Goal: Check status: Check status

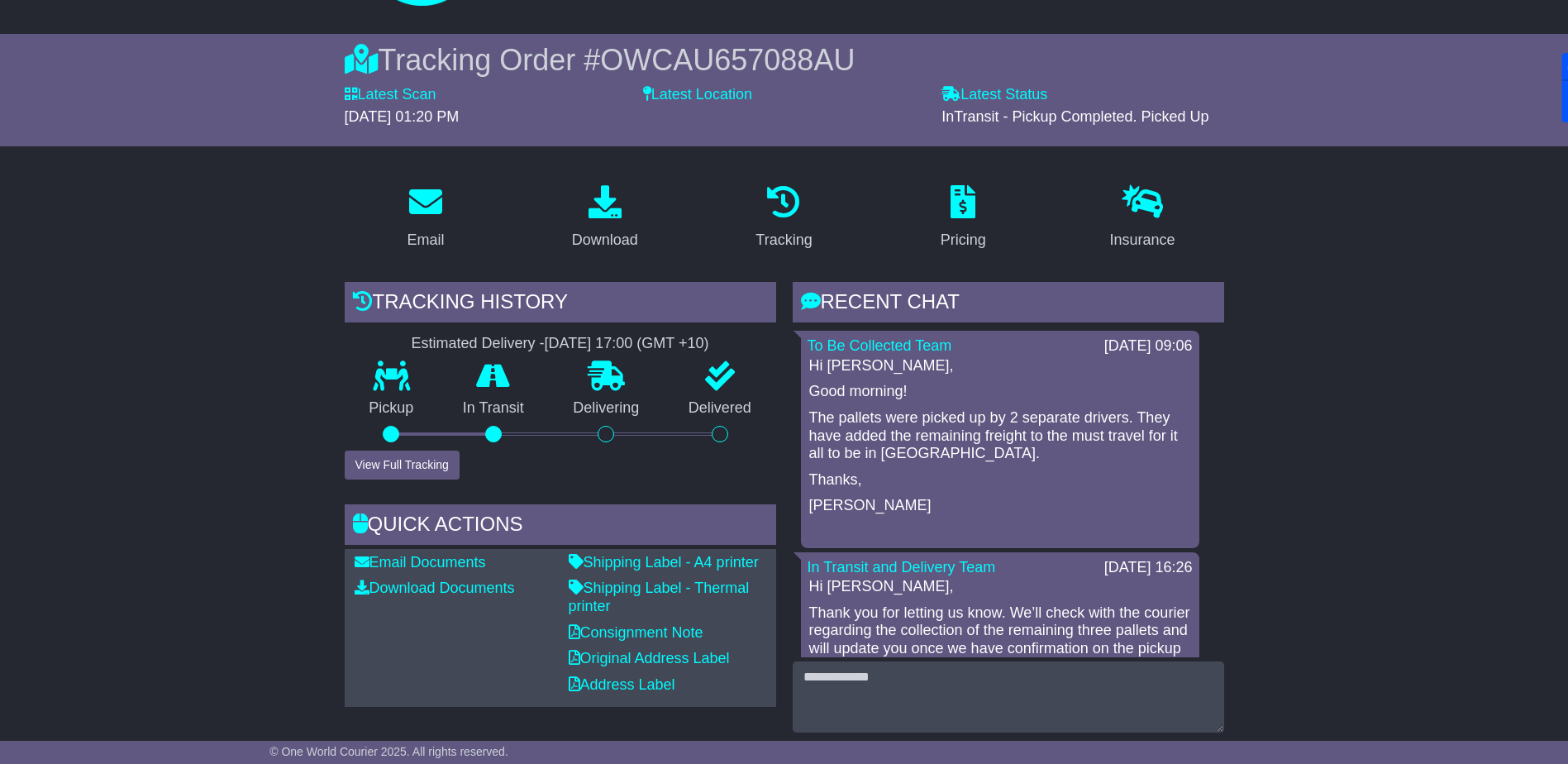
scroll to position [166, 0]
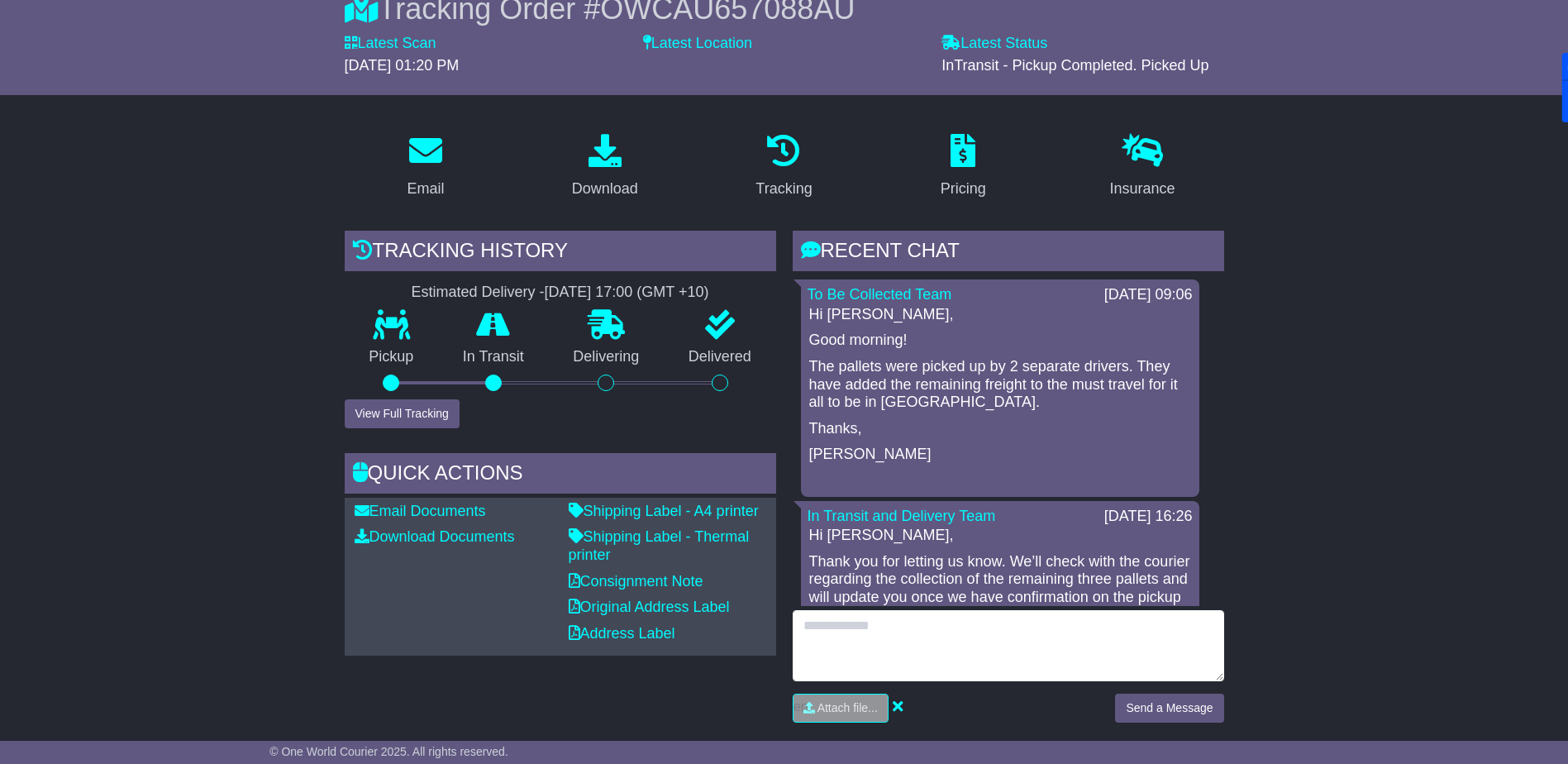
click at [869, 656] on textarea at bounding box center [1008, 645] width 432 height 71
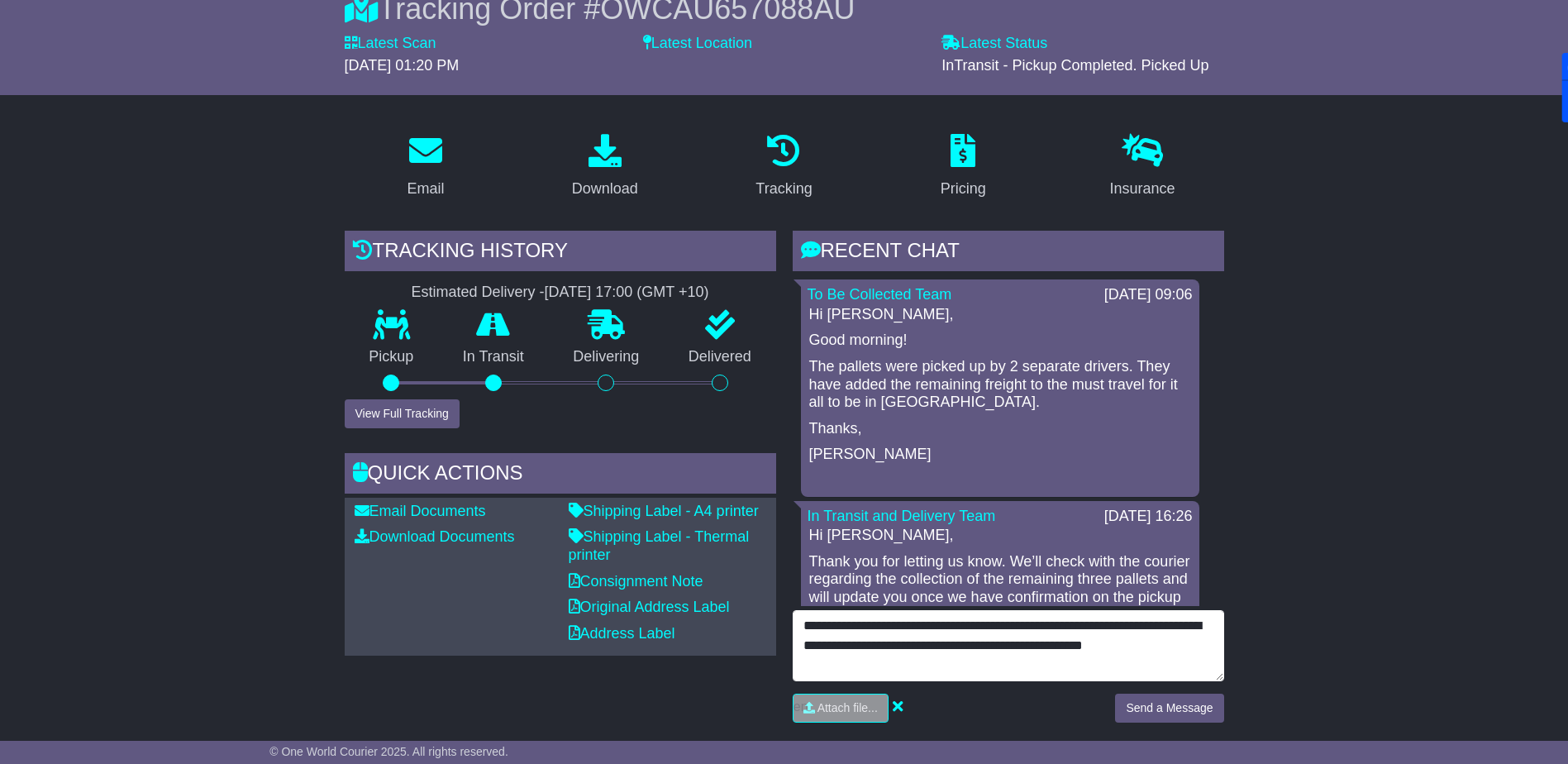
type textarea "**********"
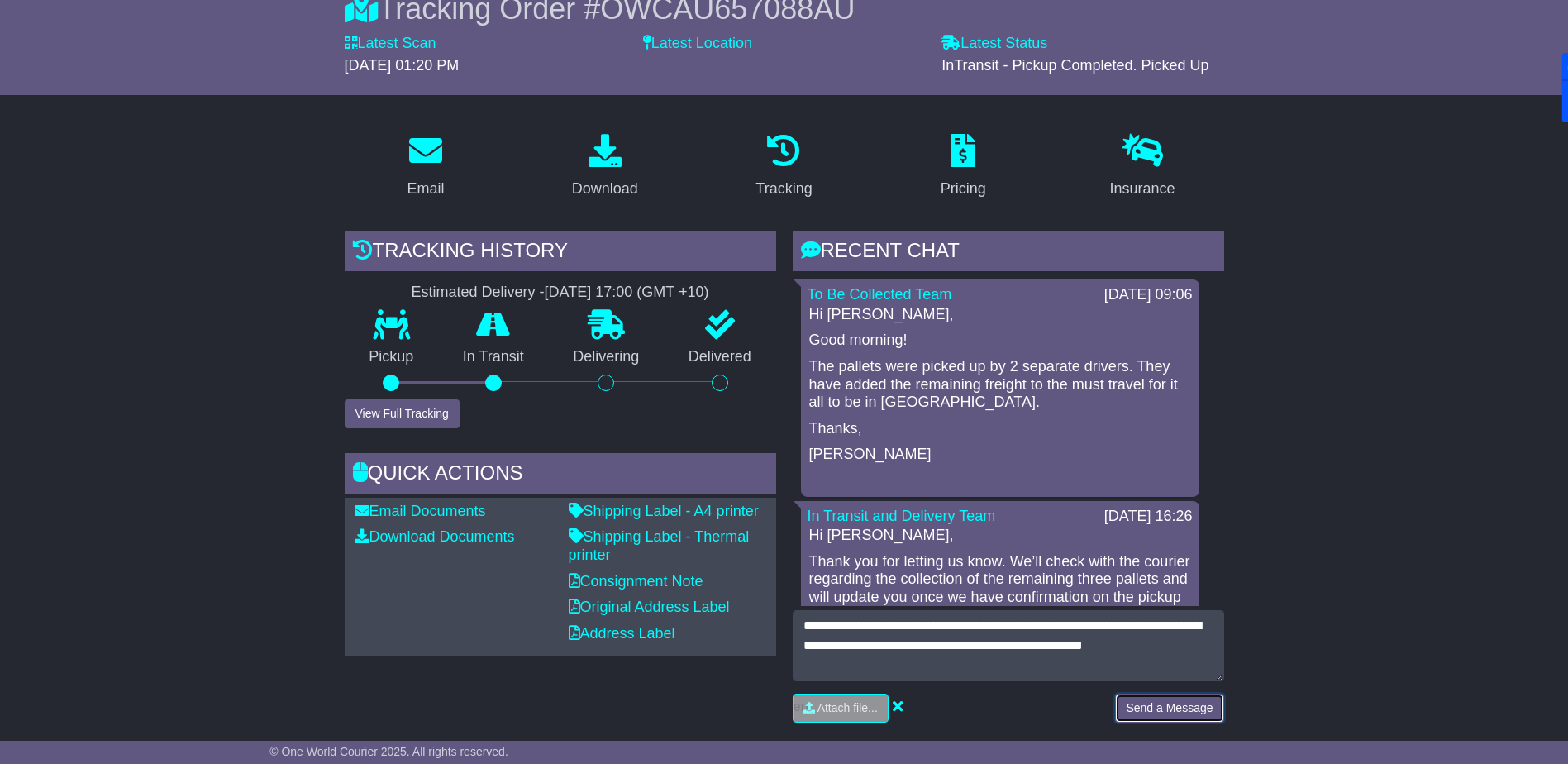
click at [1151, 709] on button "Send a Message" at bounding box center [1169, 708] width 109 height 29
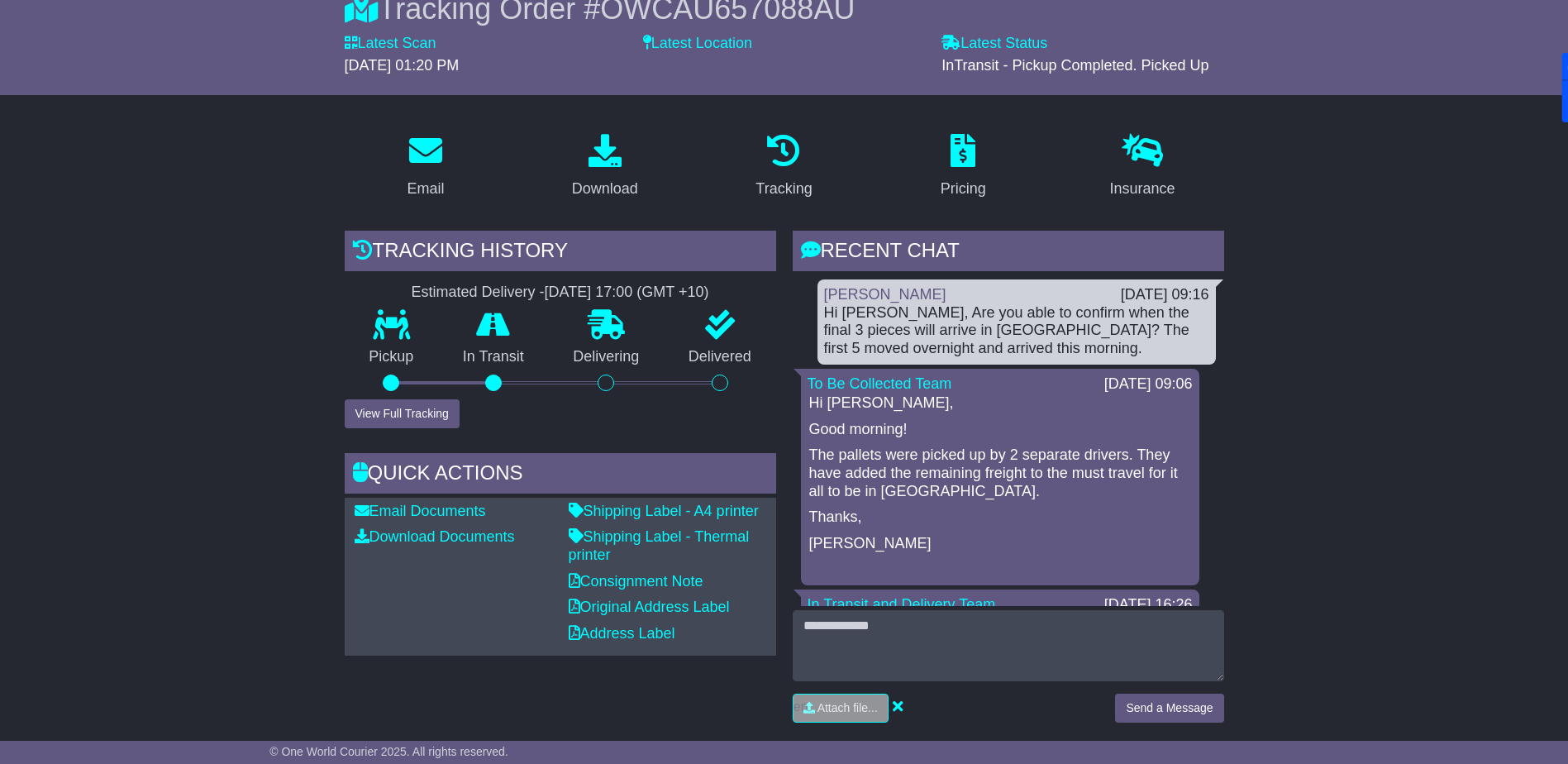
scroll to position [0, 0]
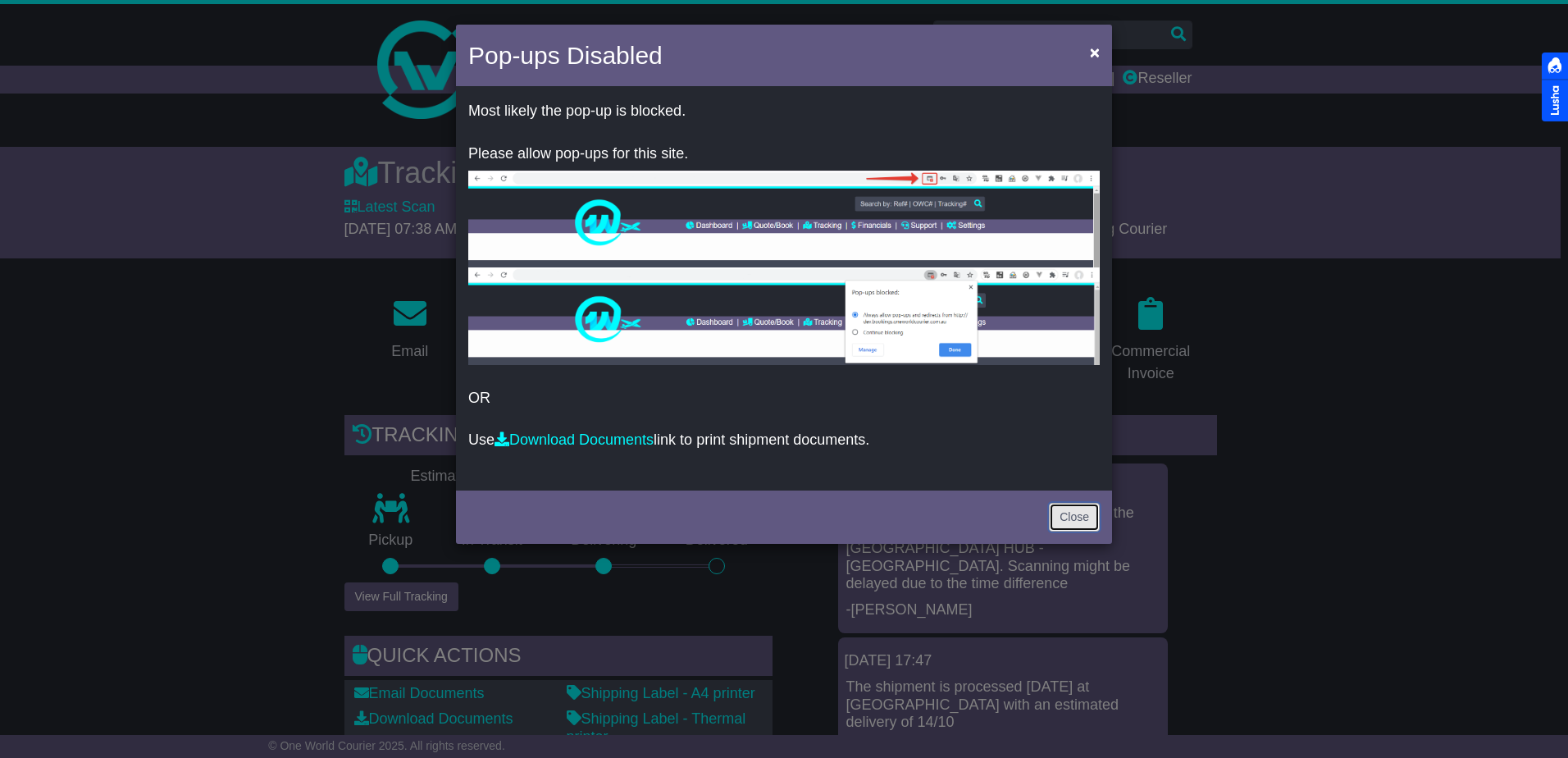
click at [1069, 512] on link "Close" at bounding box center [1074, 516] width 51 height 29
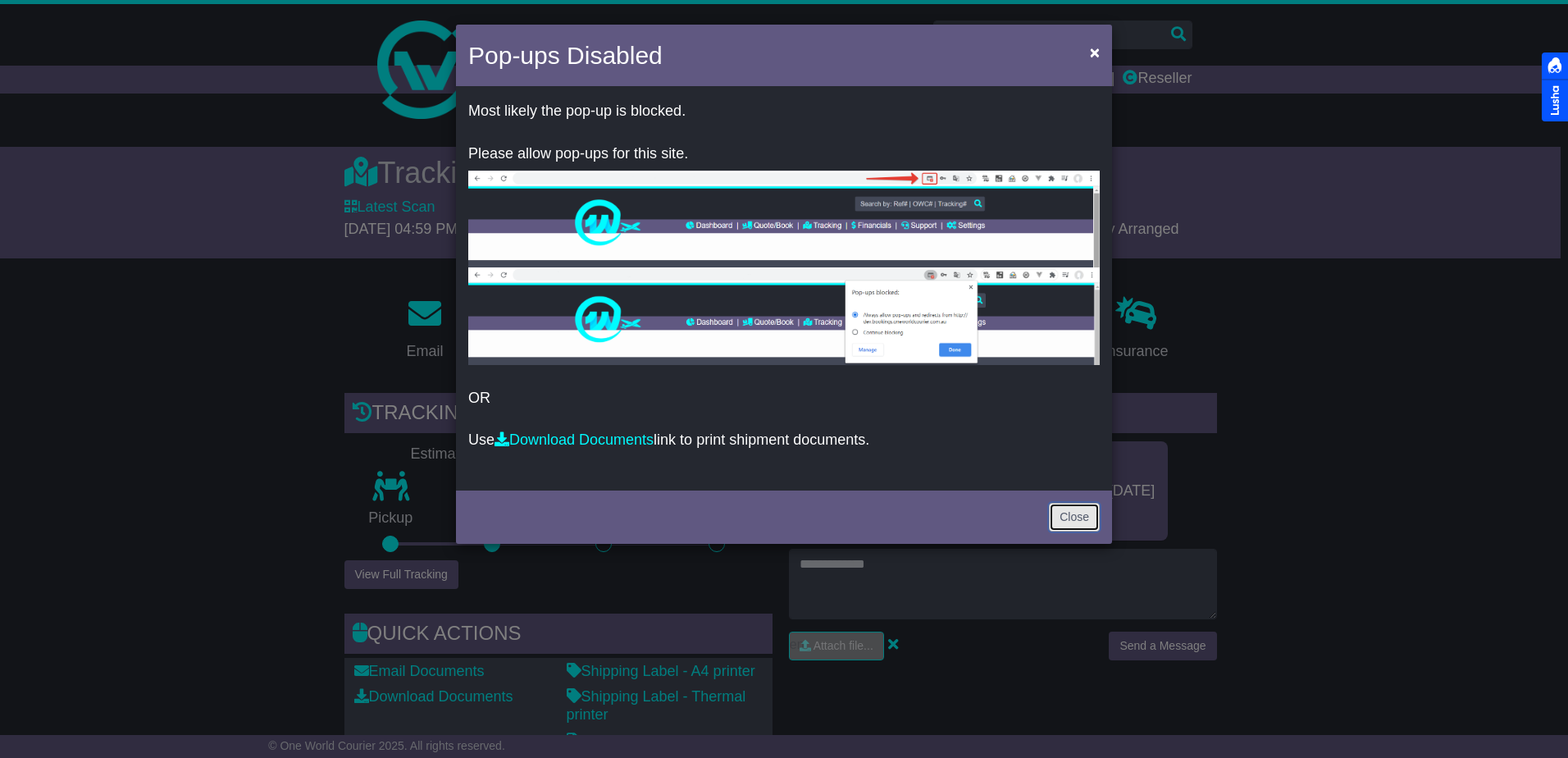
click at [1066, 519] on link "Close" at bounding box center [1074, 516] width 51 height 29
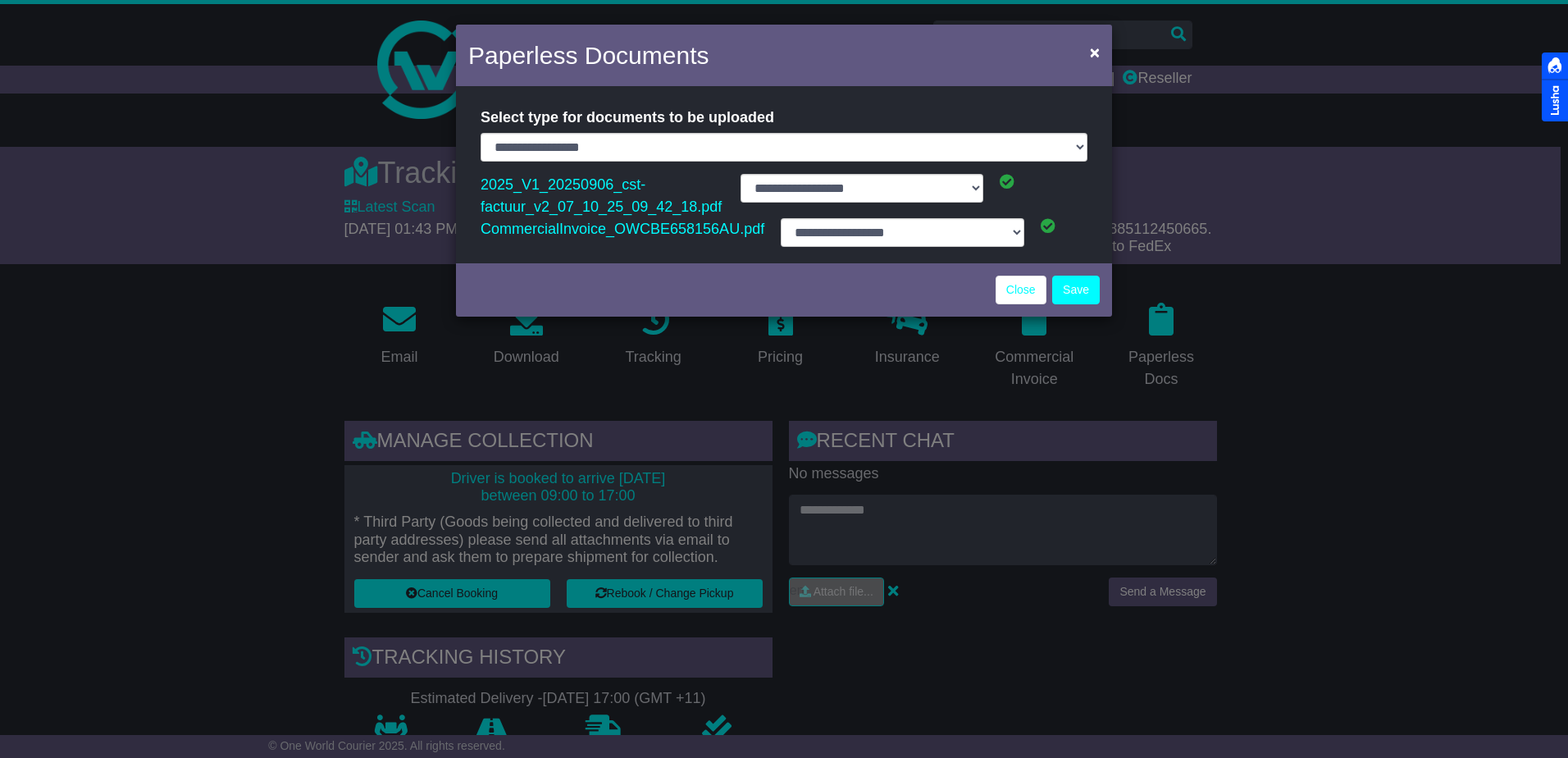
select select "**********"
click at [1012, 294] on link "Close" at bounding box center [1021, 290] width 51 height 29
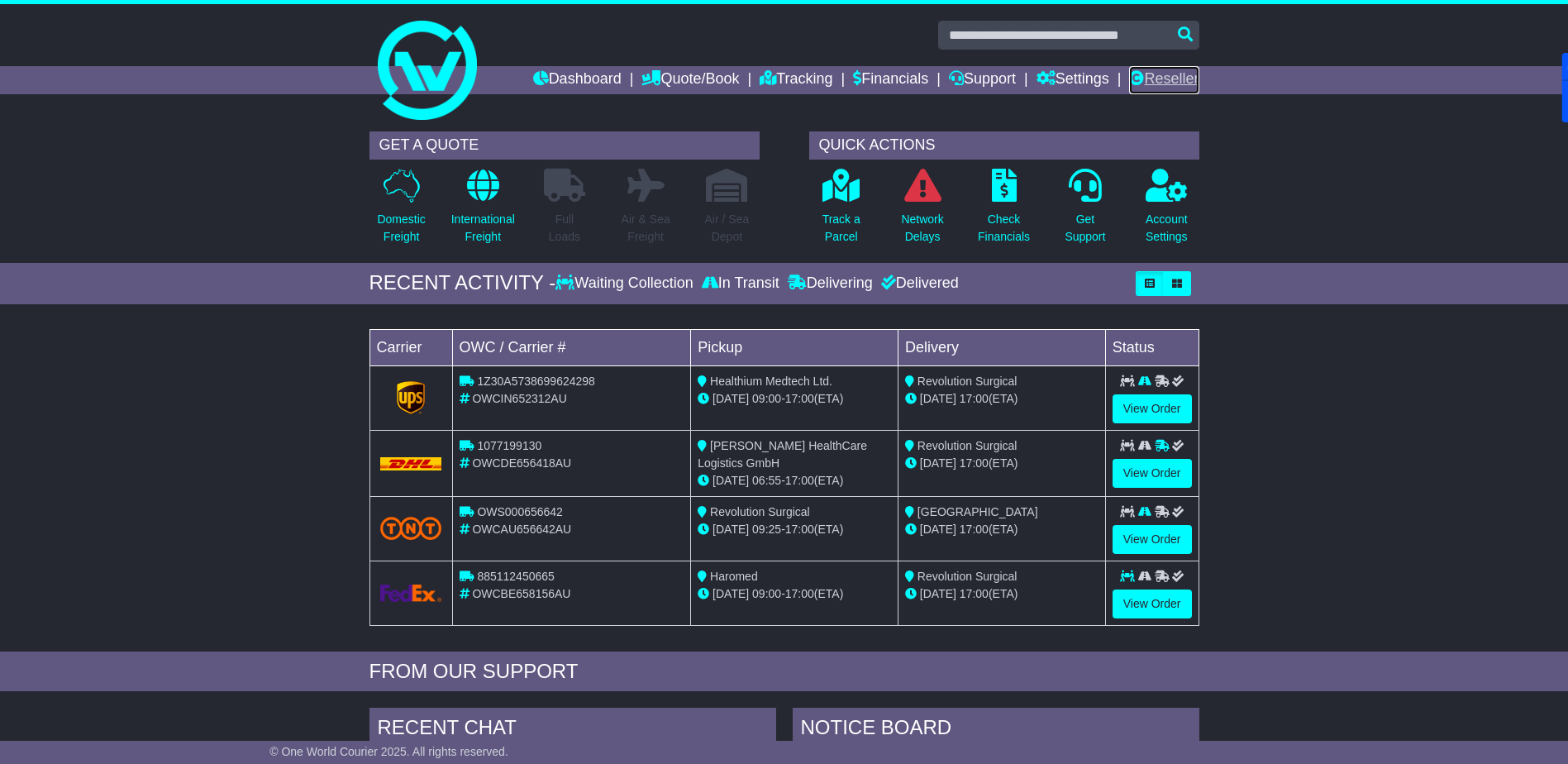
click at [1160, 87] on link "Reseller" at bounding box center [1164, 81] width 69 height 28
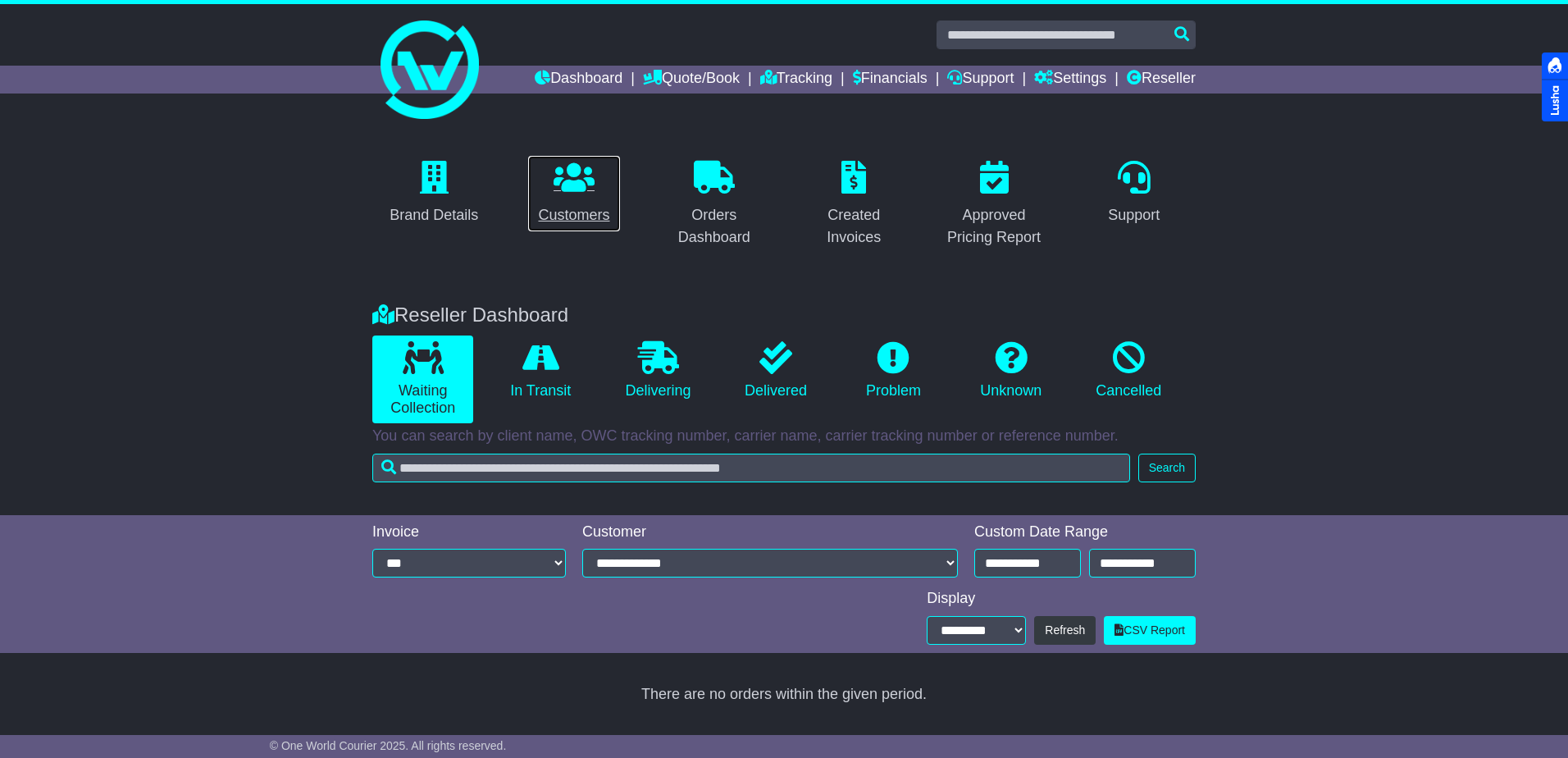
click at [564, 187] on icon at bounding box center [574, 176] width 41 height 33
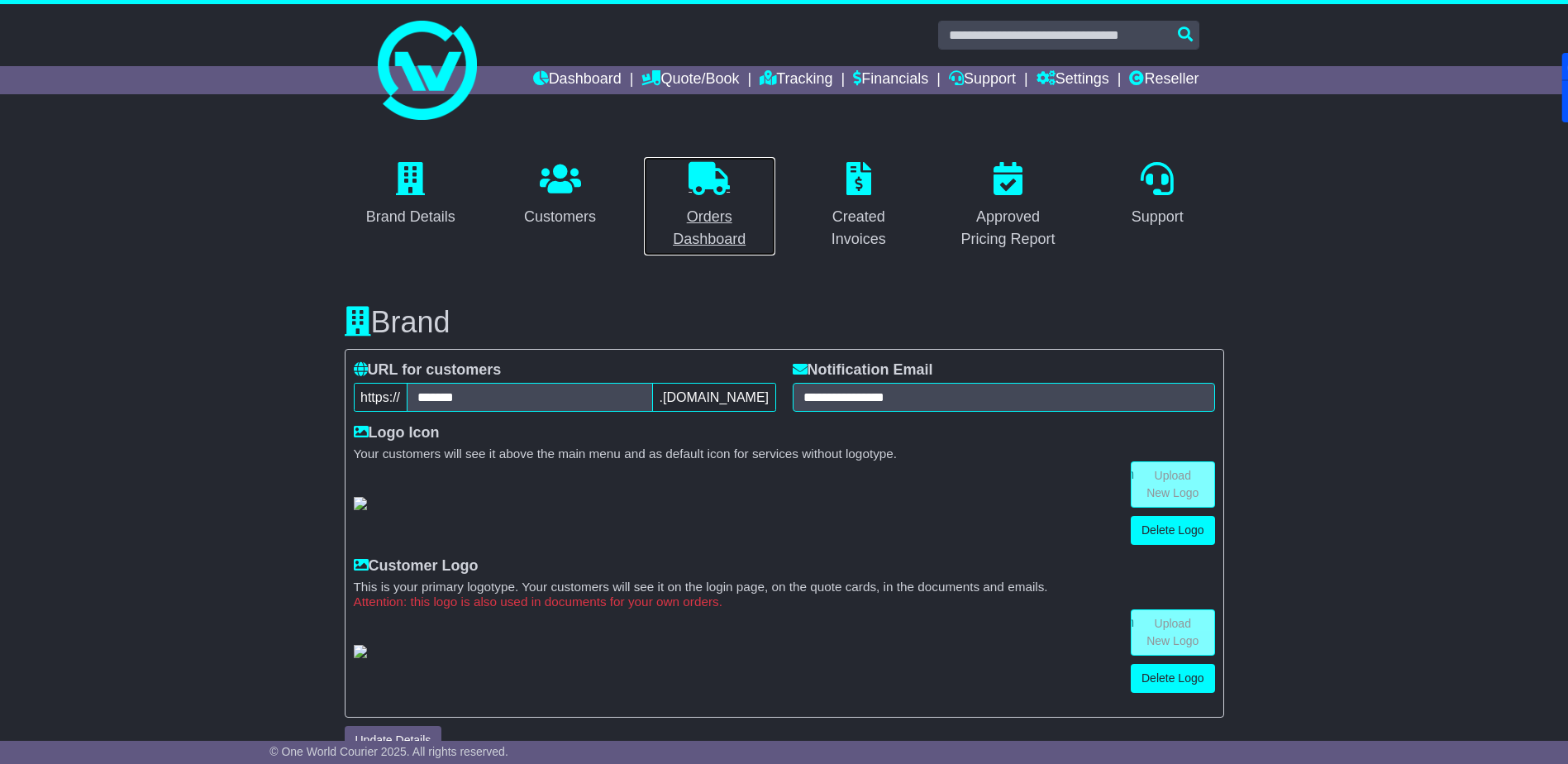
click at [709, 188] on icon at bounding box center [709, 178] width 41 height 33
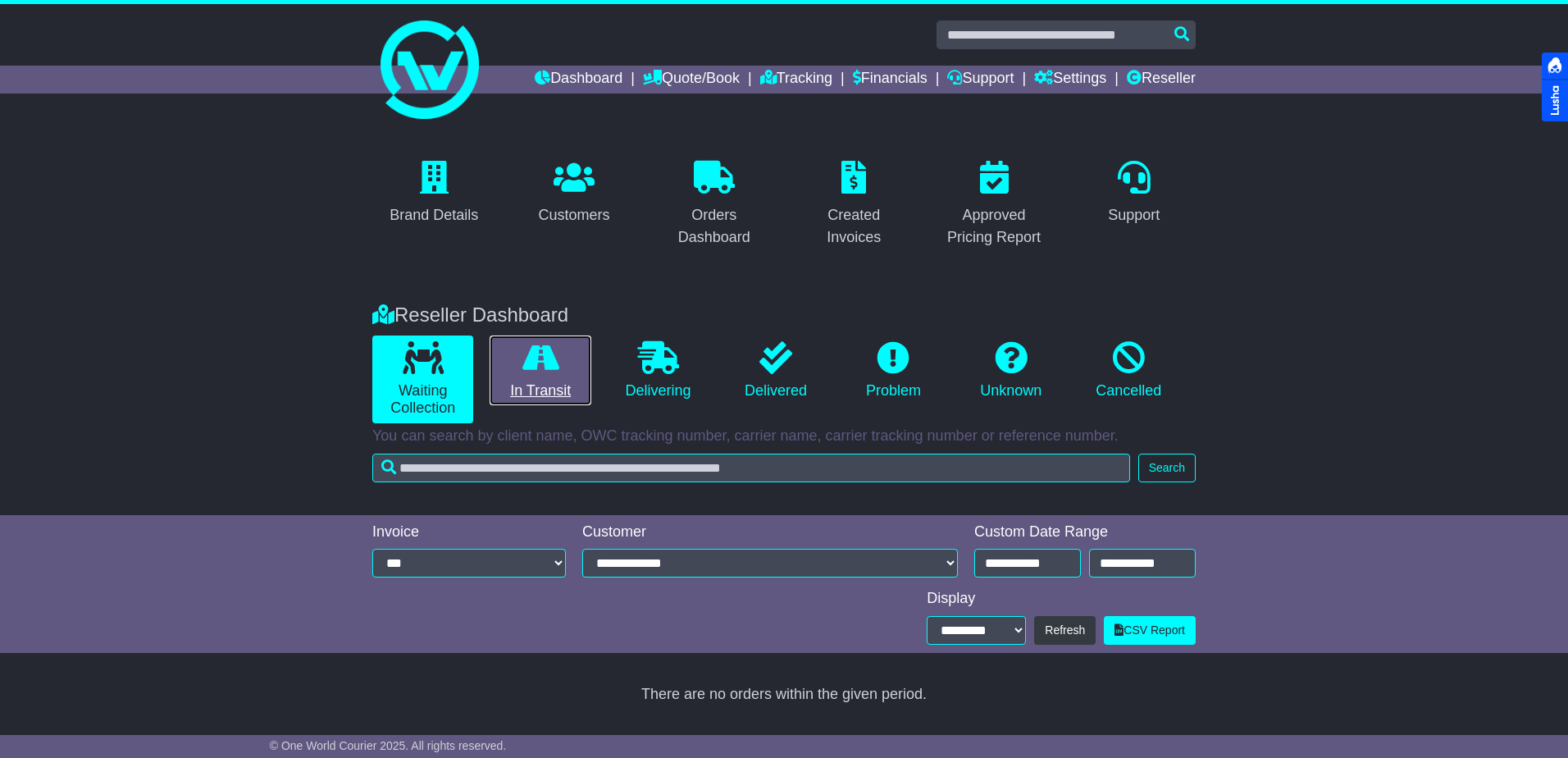
click at [550, 382] on link "In Transit" at bounding box center [540, 371] width 101 height 71
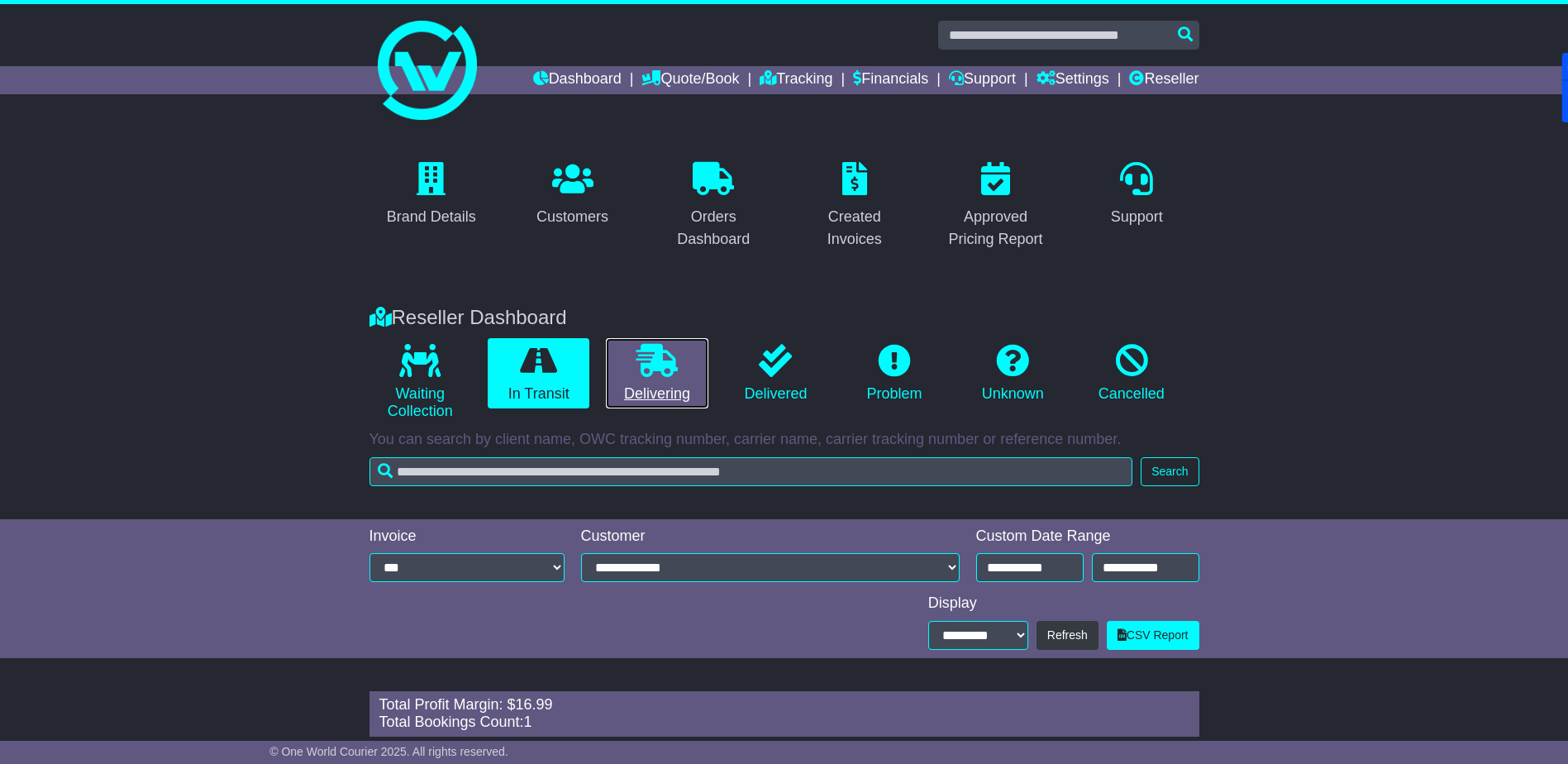
click at [643, 364] on icon at bounding box center [657, 360] width 41 height 33
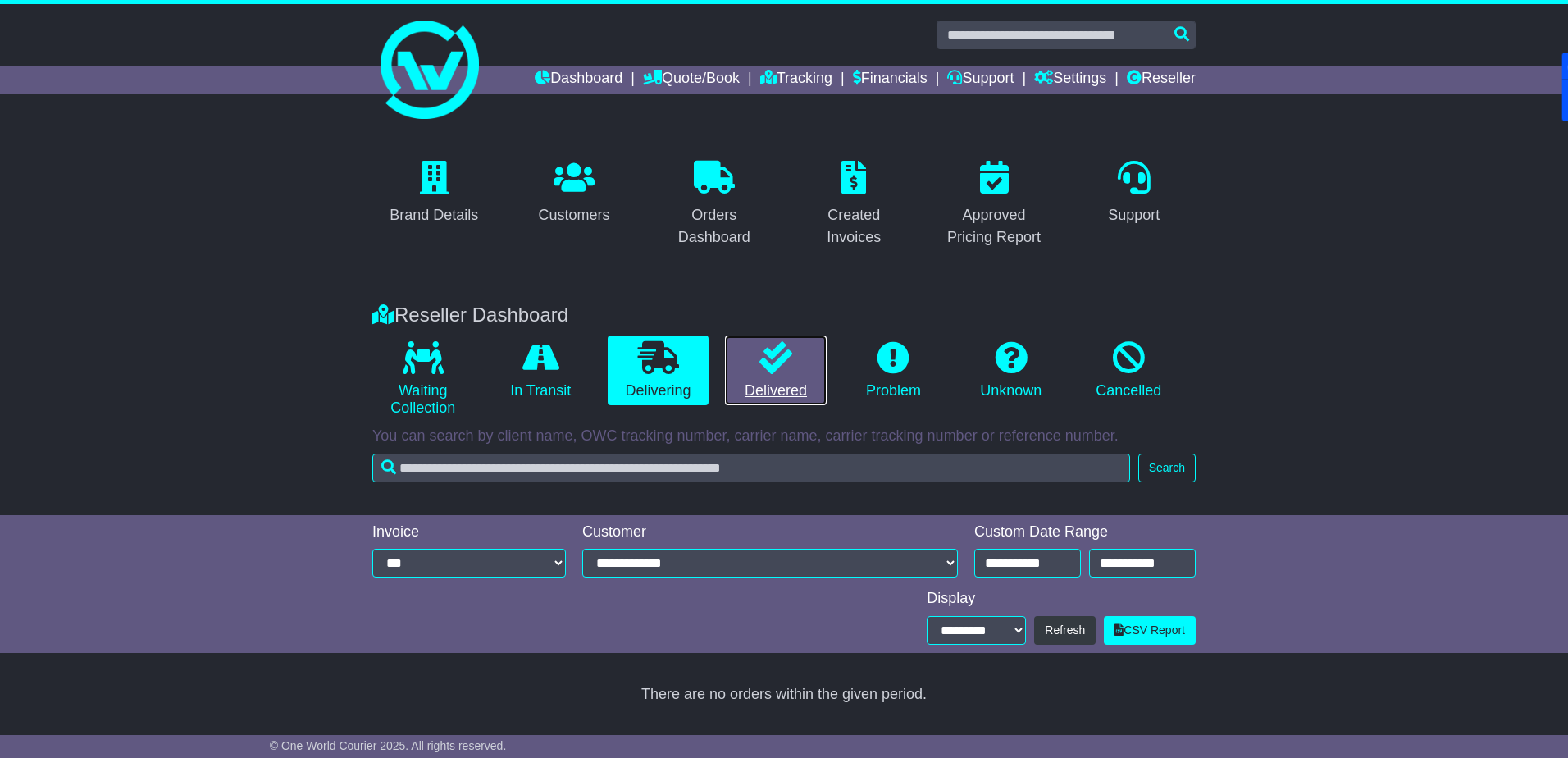
click at [807, 370] on link "Delivered" at bounding box center [775, 371] width 101 height 71
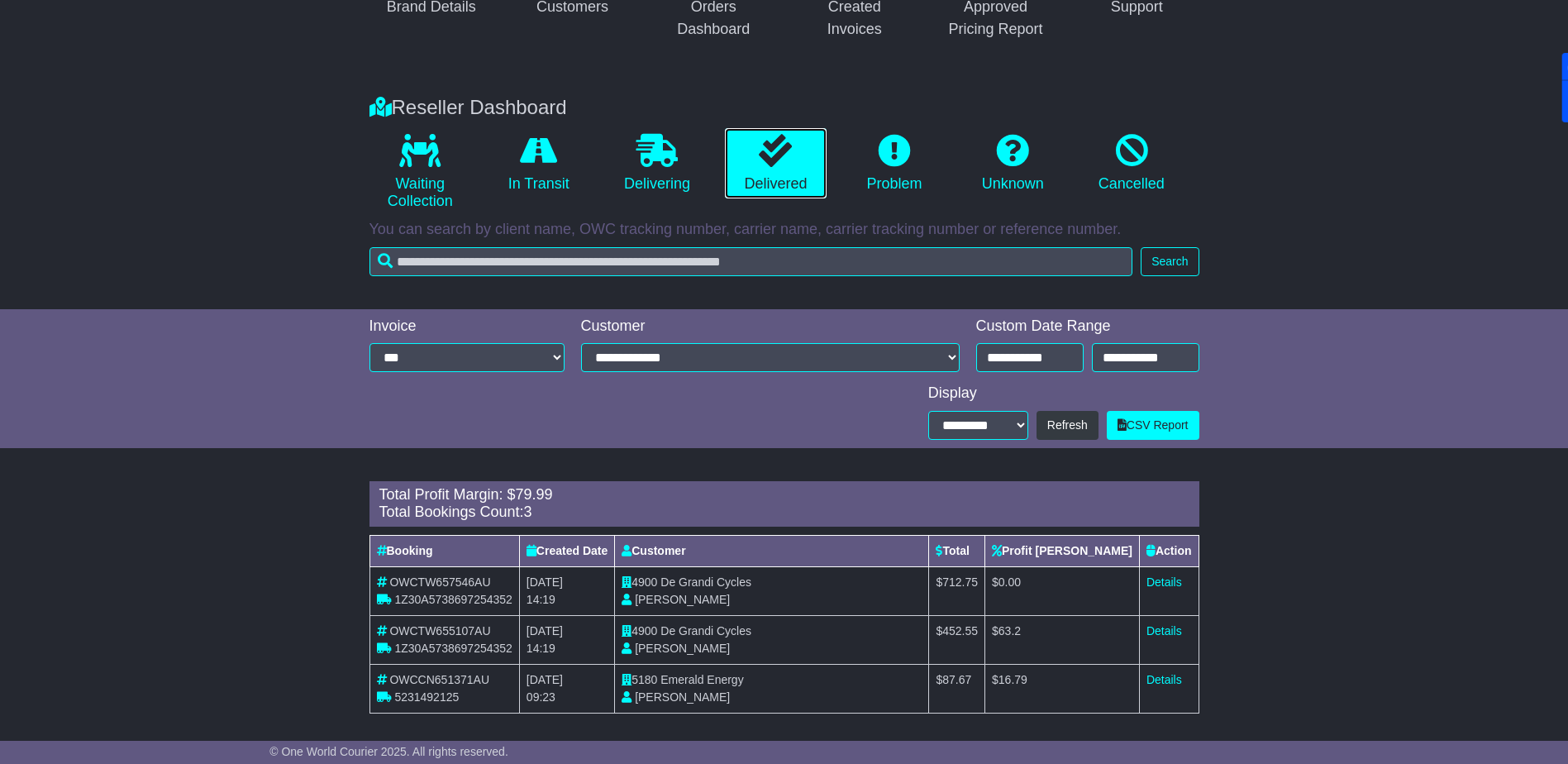
scroll to position [218, 0]
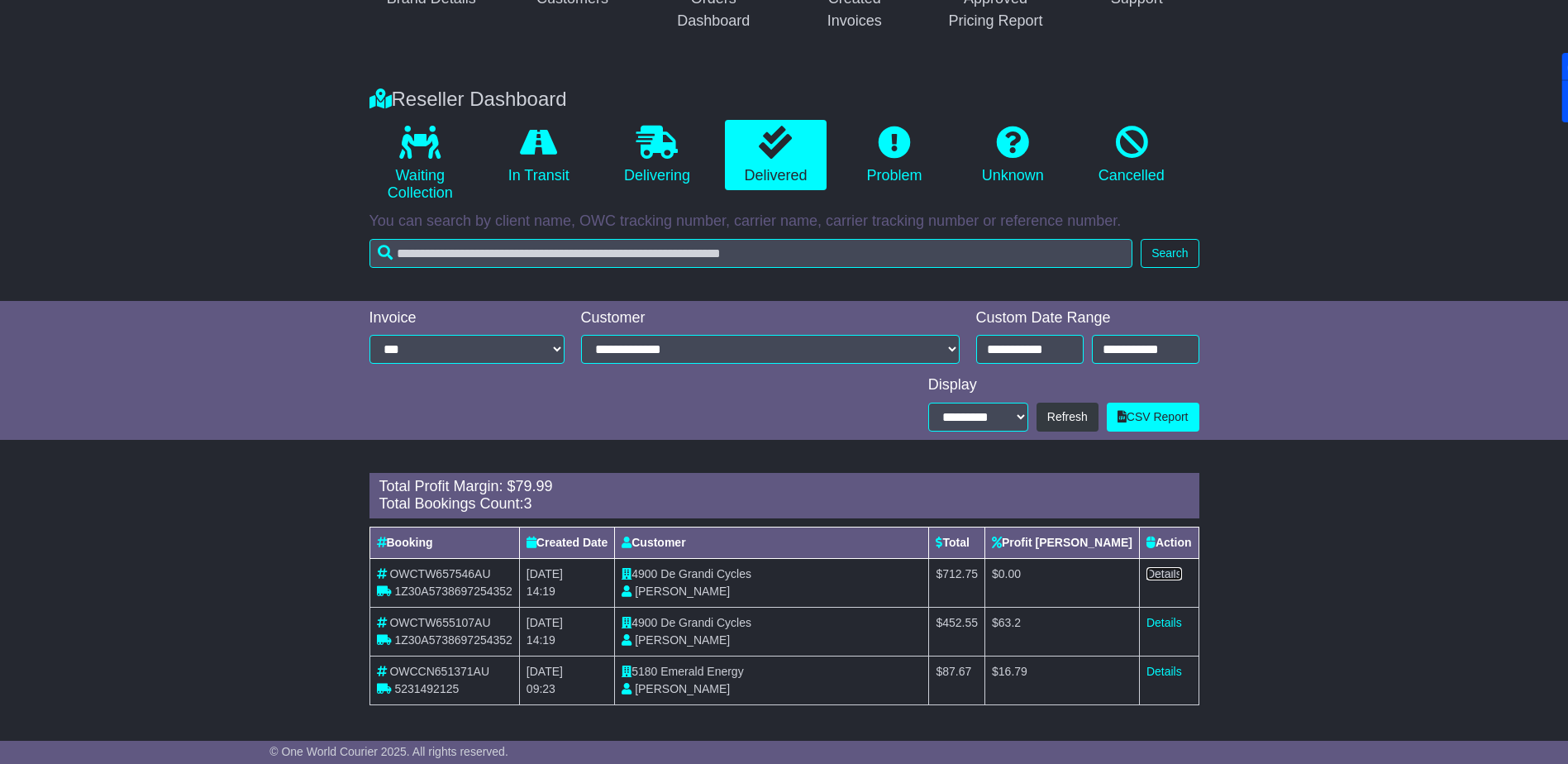
click at [1162, 569] on link "Details" at bounding box center [1164, 574] width 36 height 13
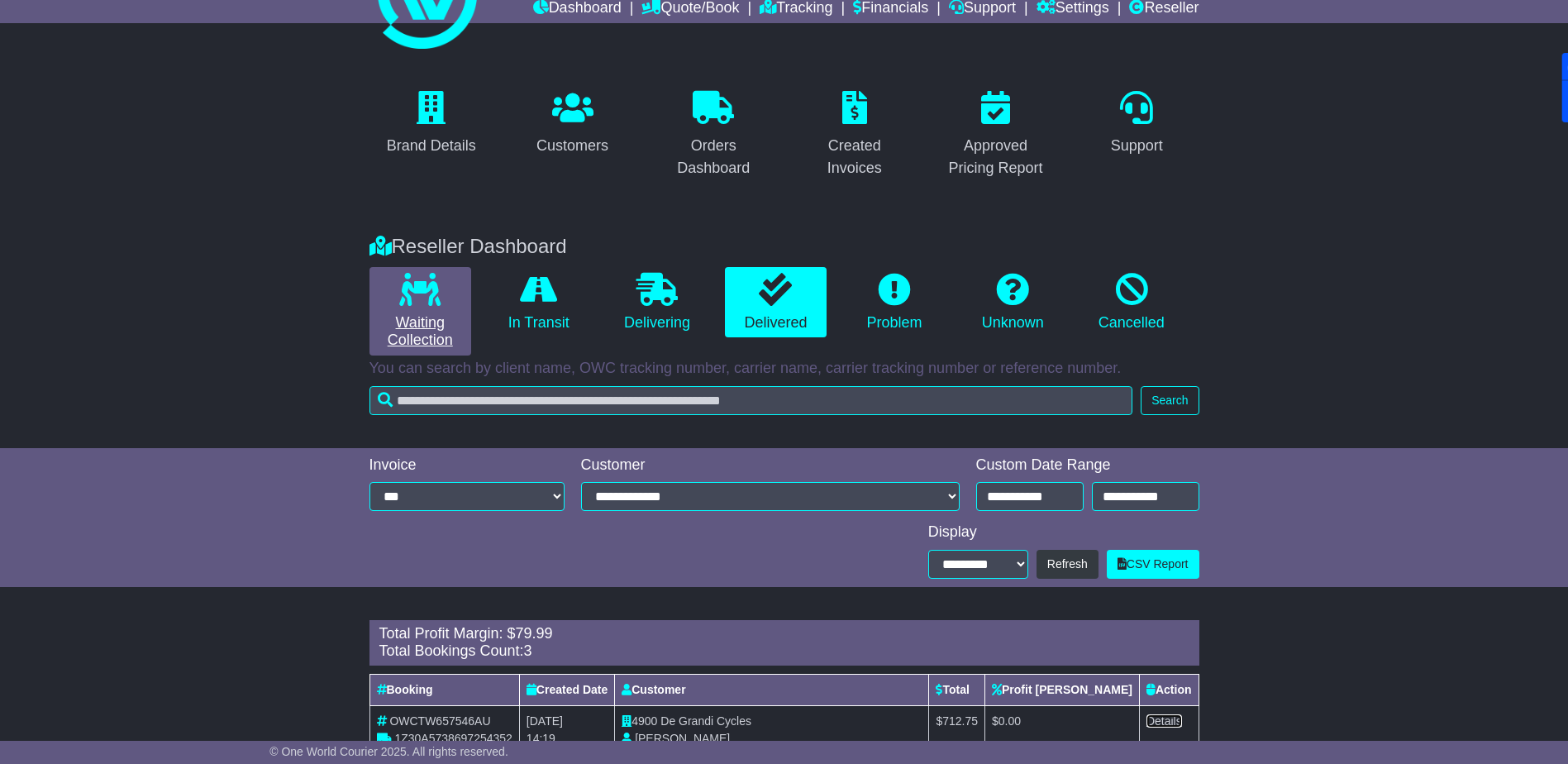
scroll to position [0, 0]
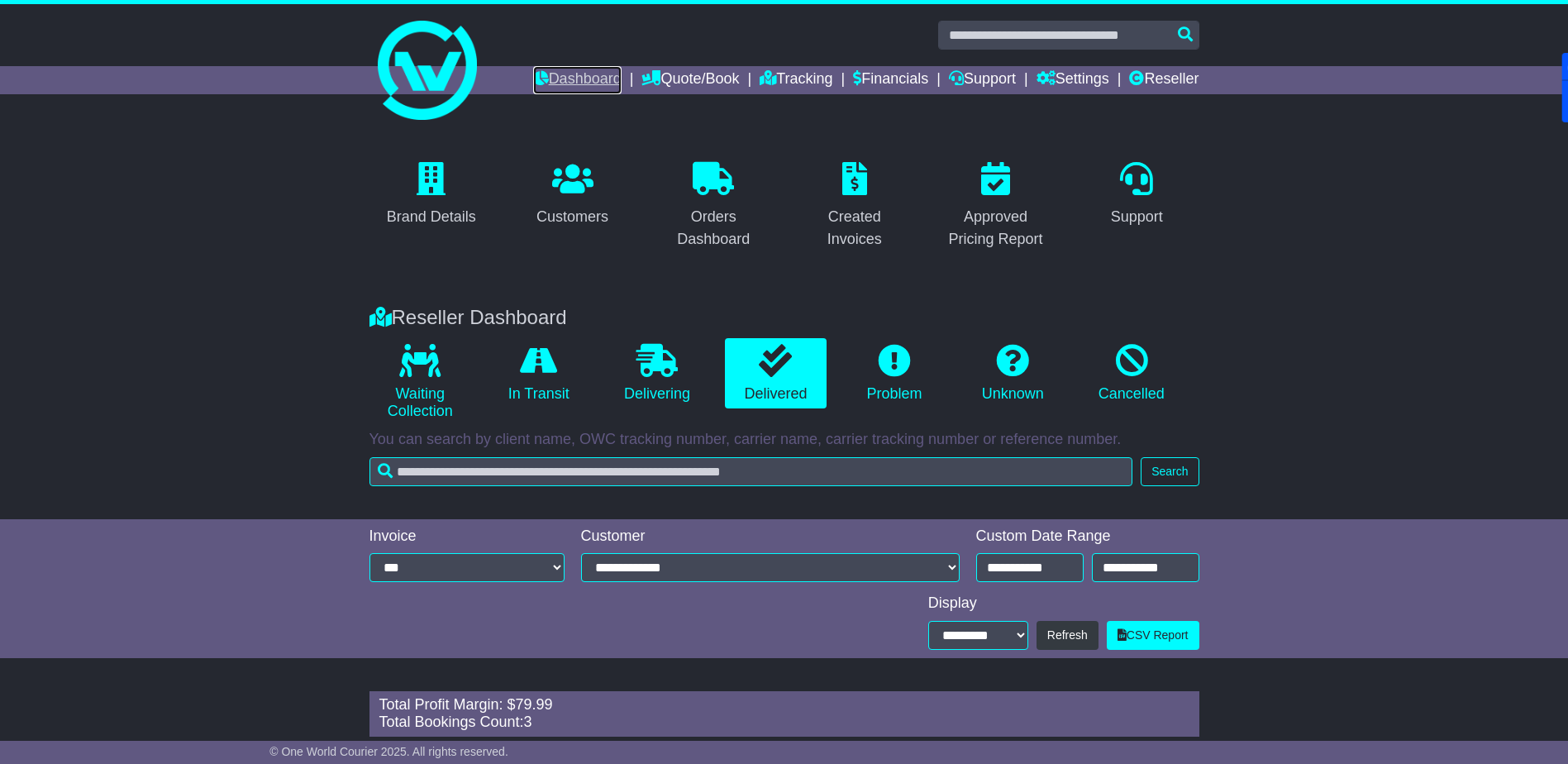
click at [570, 81] on link "Dashboard" at bounding box center [577, 81] width 88 height 28
